Goal: Entertainment & Leisure: Consume media (video, audio)

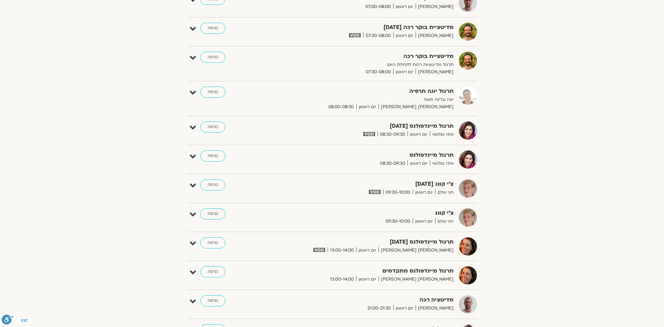
scroll to position [137, 0]
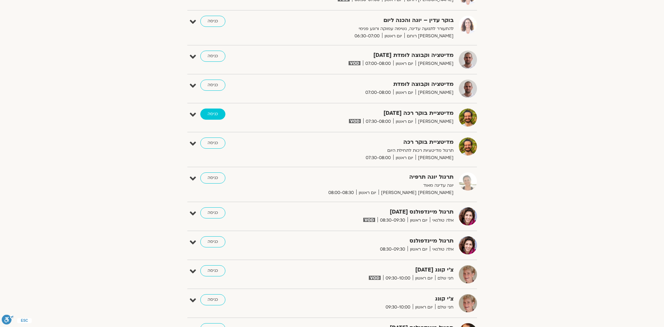
click at [213, 113] on link "כניסה" at bounding box center [212, 113] width 25 height 11
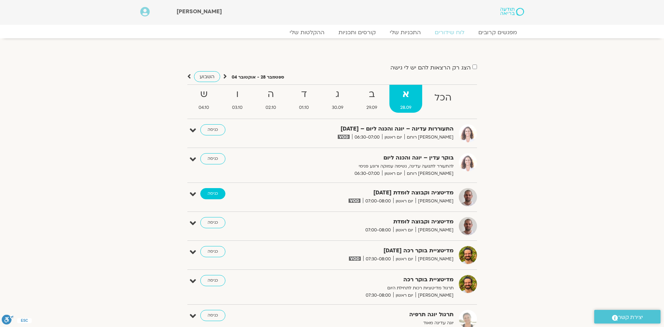
click at [211, 193] on link "כניסה" at bounding box center [212, 193] width 25 height 11
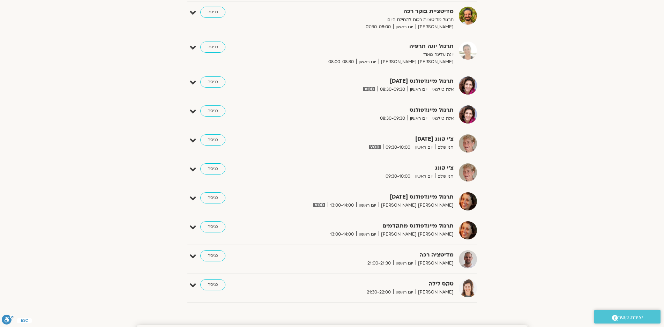
scroll to position [279, 0]
